Goal: Information Seeking & Learning: Learn about a topic

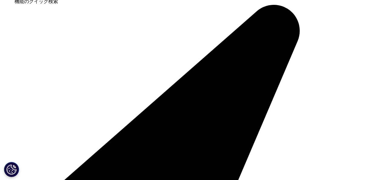
scroll to position [575, 0]
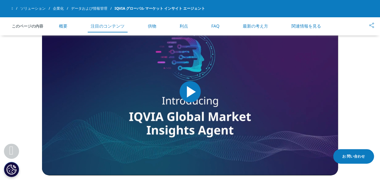
click at [190, 92] on span "ビデオプレーヤー" at bounding box center [190, 92] width 0 height 0
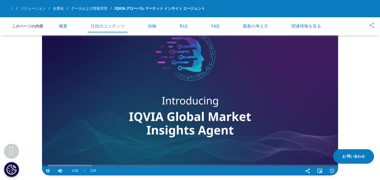
click at [332, 171] on span "ビデオプレーヤー" at bounding box center [332, 171] width 12 height 0
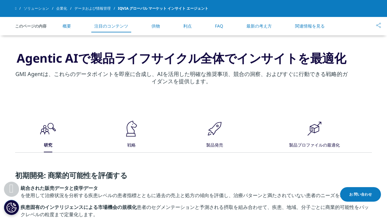
click at [342, 4] on span "ビデオプレーヤー" at bounding box center [336, 4] width 12 height 0
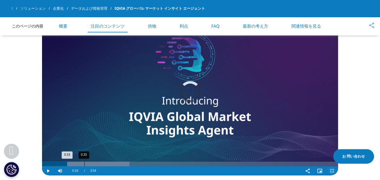
click at [84, 165] on div "0:33" at bounding box center [84, 163] width 0 height 5
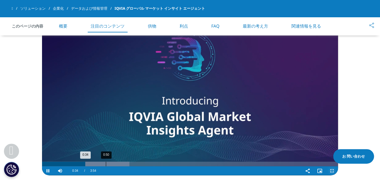
click at [106, 164] on div "0:50" at bounding box center [106, 163] width 0 height 5
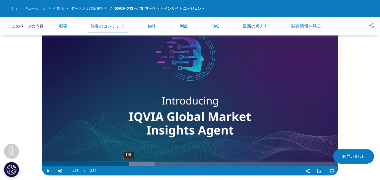
click at [128, 164] on div "1:08" at bounding box center [128, 163] width 0 height 5
click at [151, 164] on div "1:26" at bounding box center [151, 163] width 0 height 5
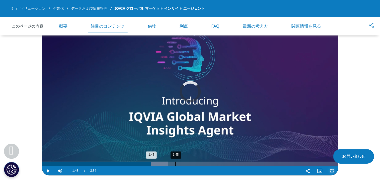
click at [175, 165] on div "1:45" at bounding box center [175, 163] width 0 height 5
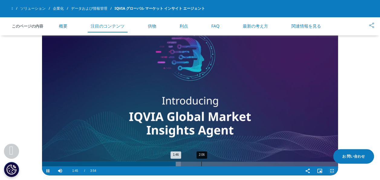
click at [201, 164] on div "2:06" at bounding box center [201, 163] width 0 height 5
click at [221, 164] on div "2:22" at bounding box center [221, 163] width 0 height 5
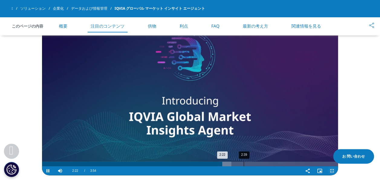
click at [244, 163] on div "2:39" at bounding box center [244, 163] width 0 height 5
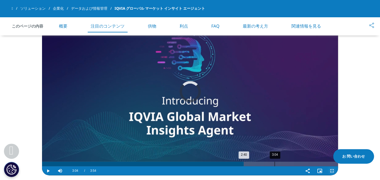
click at [275, 163] on div "3:04" at bounding box center [275, 163] width 0 height 5
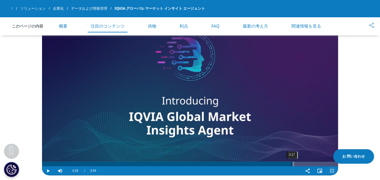
click at [292, 163] on div "Loaded : 85.20% 3:17 3:18" at bounding box center [190, 163] width 296 height 5
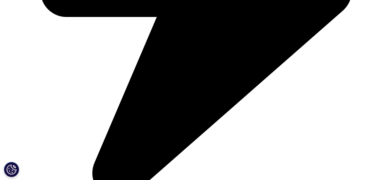
scroll to position [1542, 0]
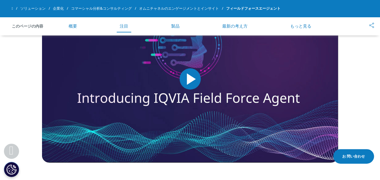
click at [190, 79] on span "ビデオプレーヤー" at bounding box center [190, 79] width 0 height 0
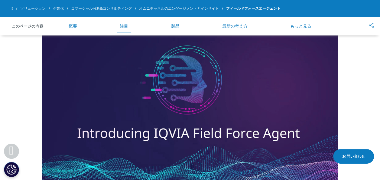
scroll to position [509, 0]
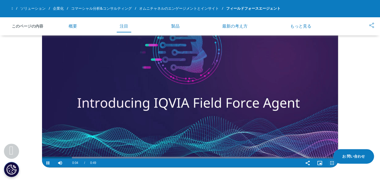
click at [331, 162] on span "ビデオプレーヤー" at bounding box center [332, 162] width 12 height 0
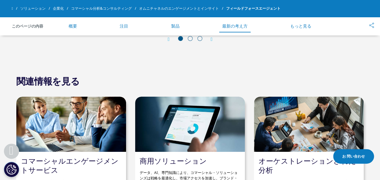
scroll to position [1296, 0]
